Goal: Communication & Community: Share content

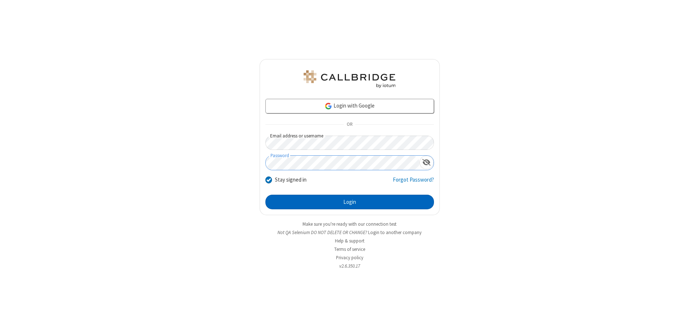
click at [350, 202] on button "Login" at bounding box center [350, 201] width 169 height 15
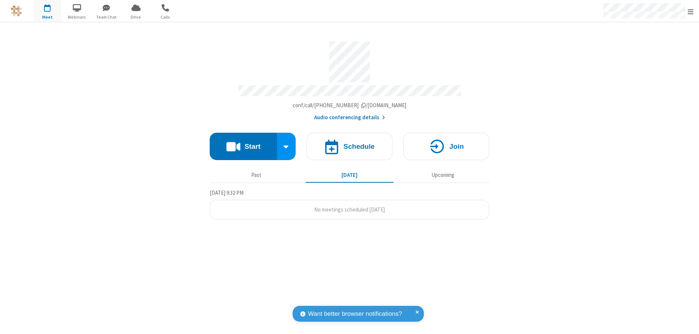
click at [243, 143] on button "Start" at bounding box center [243, 146] width 67 height 27
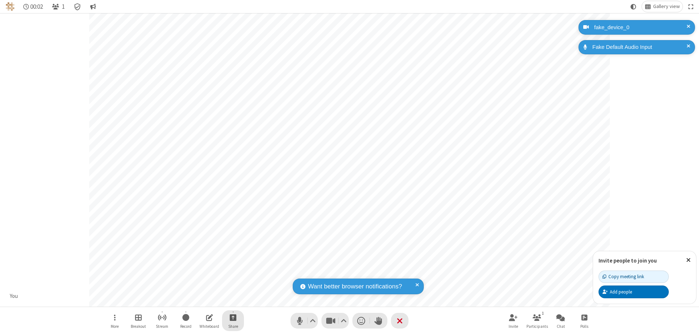
click at [233, 317] on span "Start sharing" at bounding box center [233, 317] width 7 height 9
click at [233, 272] on span "Share additional camera" at bounding box center [238, 274] width 54 height 6
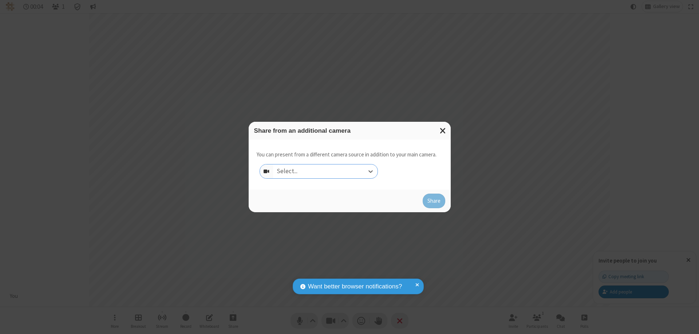
click at [325, 171] on div "Select..." at bounding box center [325, 171] width 105 height 14
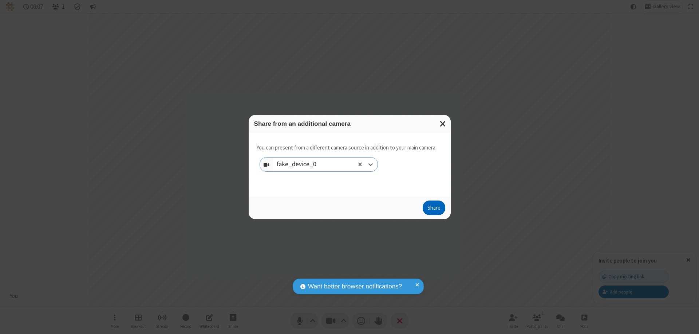
click at [434, 209] on button "Share" at bounding box center [434, 207] width 23 height 15
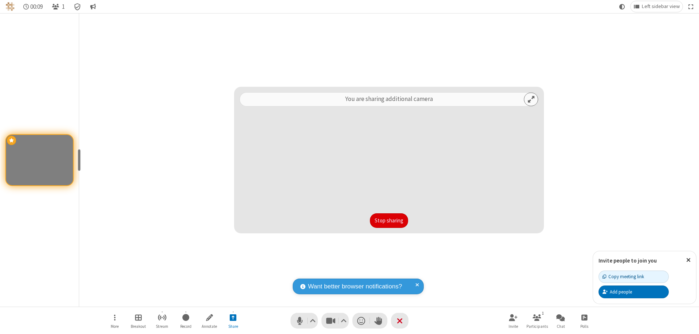
click at [389, 220] on button "Stop sharing" at bounding box center [389, 220] width 38 height 15
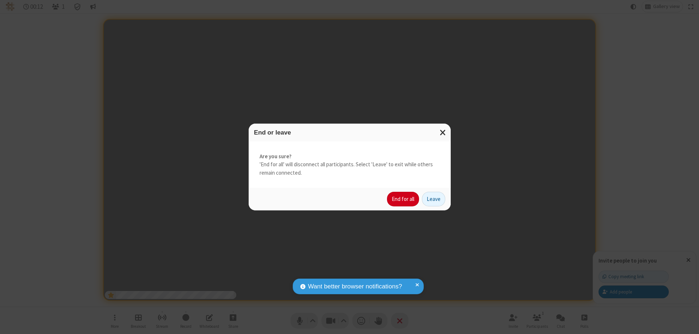
click at [404, 199] on button "End for all" at bounding box center [403, 199] width 32 height 15
